Goal: Navigation & Orientation: Find specific page/section

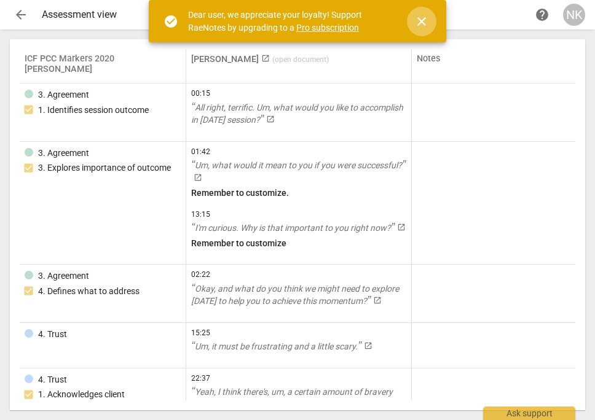
click at [418, 20] on span "close" at bounding box center [421, 21] width 15 height 15
click at [429, 20] on span "close" at bounding box center [421, 21] width 29 height 15
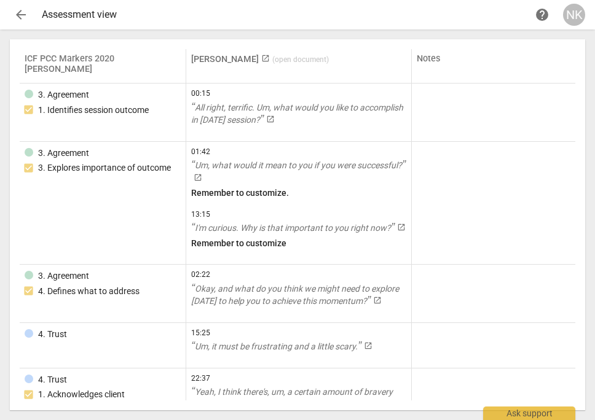
click at [15, 13] on span "arrow_back" at bounding box center [21, 14] width 15 height 15
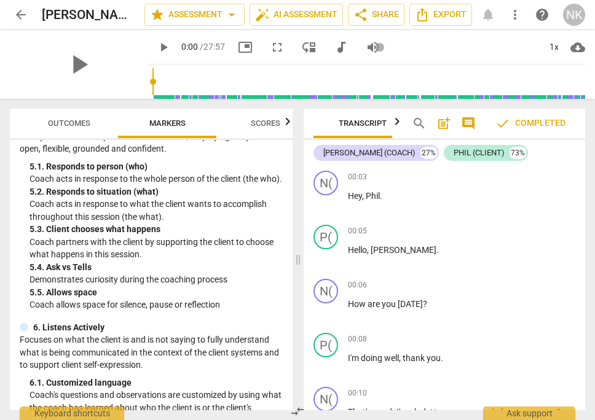
scroll to position [632, 0]
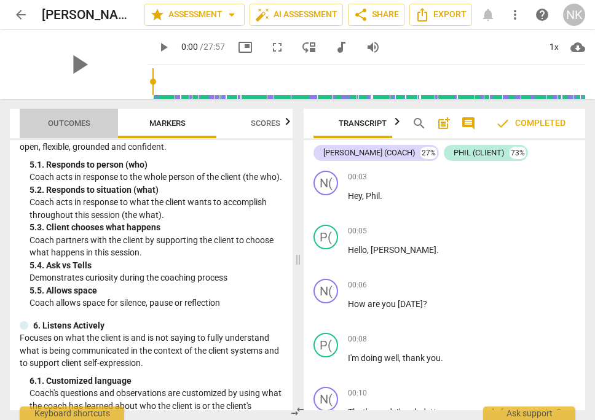
click at [80, 119] on span "Outcomes" at bounding box center [69, 123] width 42 height 9
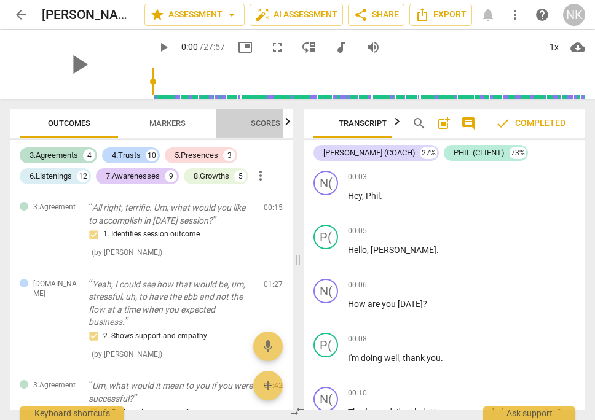
click at [271, 120] on span "Scores" at bounding box center [265, 123] width 29 height 9
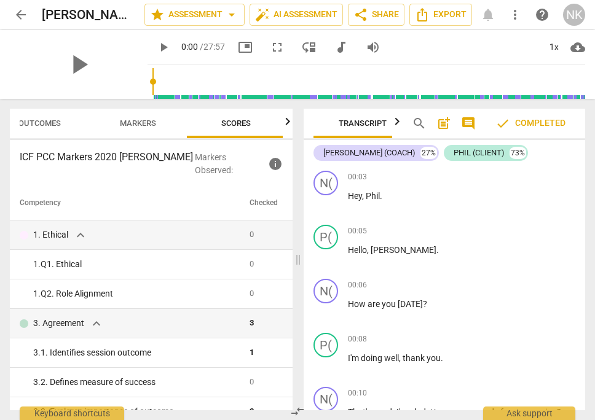
scroll to position [0, 32]
click at [36, 117] on span "Outcomes" at bounding box center [37, 123] width 72 height 17
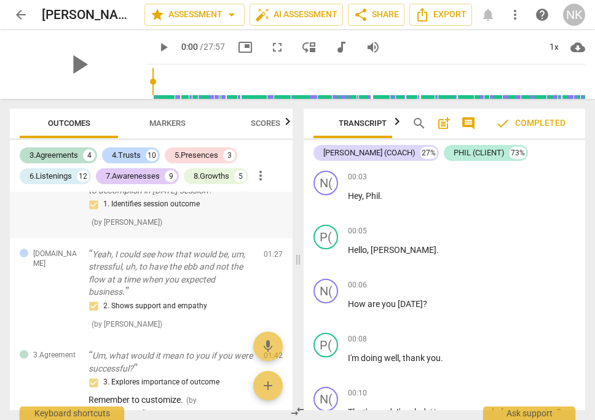
scroll to position [0, 0]
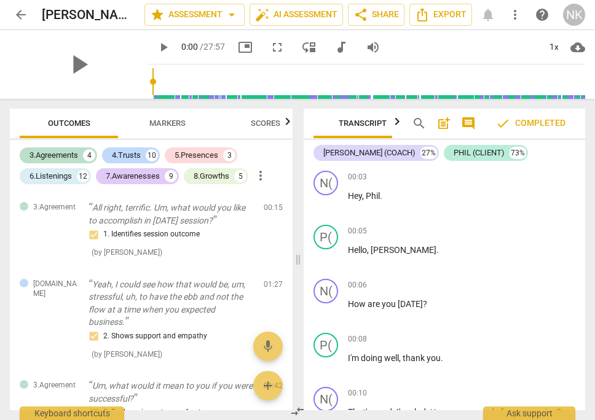
click at [266, 126] on span "Scores" at bounding box center [265, 123] width 29 height 9
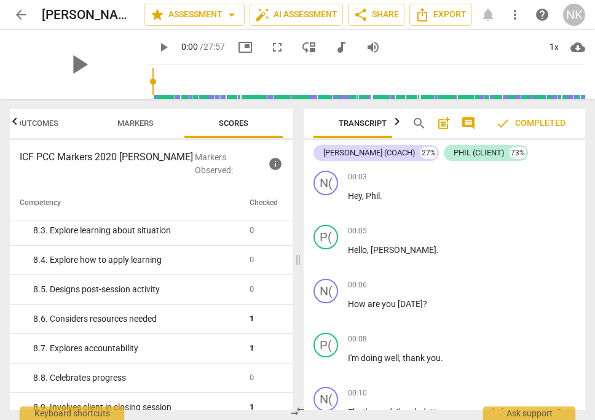
scroll to position [1172, 0]
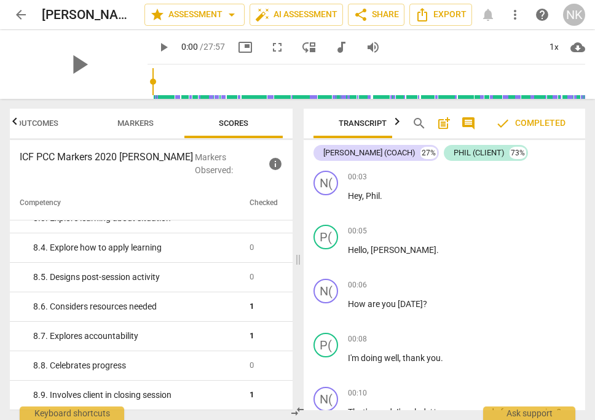
click at [143, 119] on span "Markers" at bounding box center [135, 123] width 36 height 9
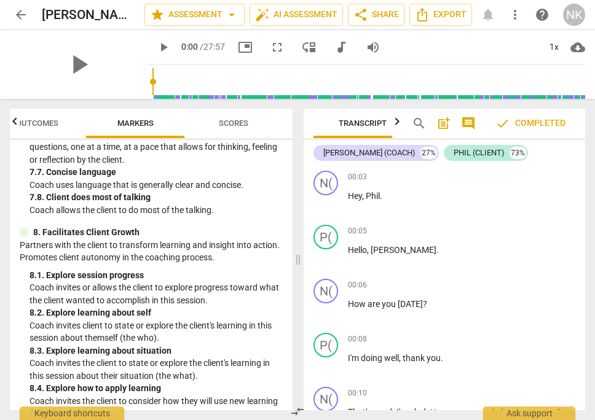
scroll to position [1668, 0]
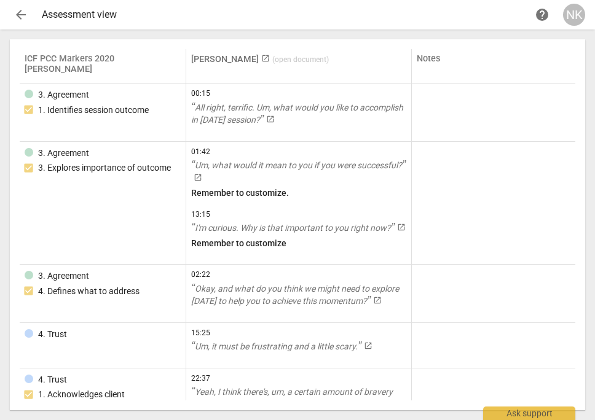
click at [14, 16] on span "arrow_back" at bounding box center [21, 14] width 15 height 15
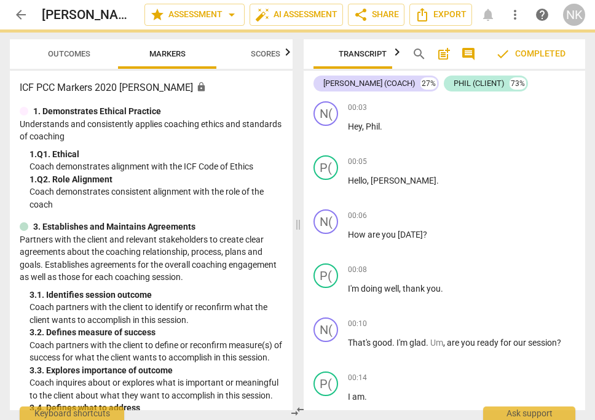
scroll to position [0, 19]
